Goal: Check status: Check status

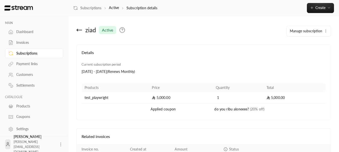
click at [26, 54] on div "Subscriptions" at bounding box center [36, 53] width 41 height 5
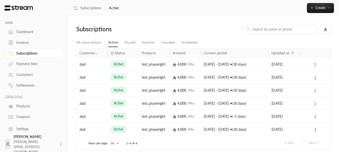
click at [106, 64] on div "ziad" at bounding box center [92, 64] width 31 height 13
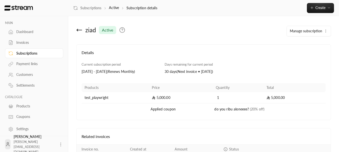
click at [214, 37] on div "ziad active Manage subscription" at bounding box center [204, 34] width 260 height 20
